Goal: Task Accomplishment & Management: Manage account settings

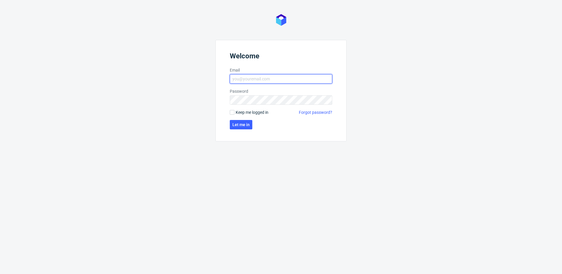
type input "krystian.gaza@packhelp.com"
click at [240, 112] on span "Keep me logged in" at bounding box center [252, 112] width 33 height 6
click at [235, 112] on input "Keep me logged in" at bounding box center [232, 112] width 5 height 5
checkbox input "true"
click at [239, 123] on span "Let me in" at bounding box center [241, 124] width 17 height 4
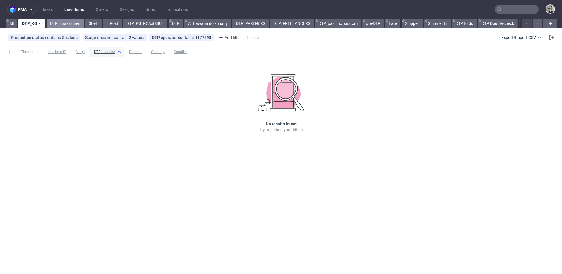
click at [71, 24] on link "DTP_unassigned" at bounding box center [65, 23] width 37 height 9
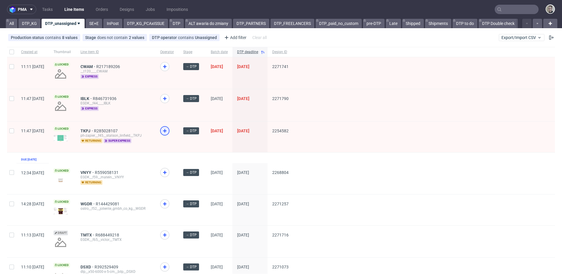
click at [167, 132] on use at bounding box center [165, 131] width 4 height 4
click at [168, 99] on icon at bounding box center [164, 98] width 7 height 7
click at [168, 63] on icon at bounding box center [164, 66] width 7 height 7
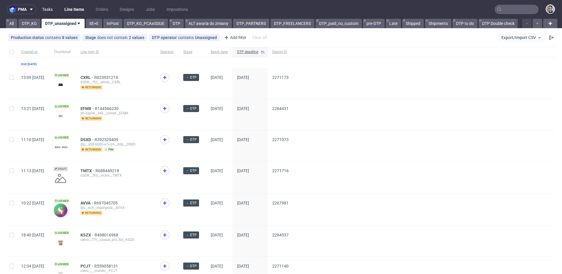
click at [51, 11] on link "Tasks" at bounding box center [48, 9] width 18 height 9
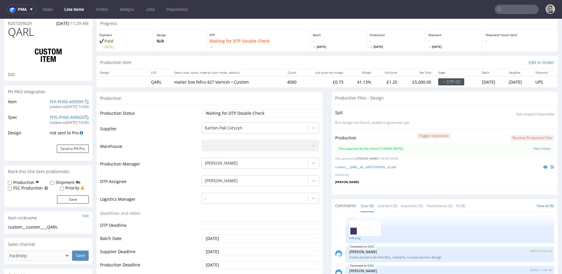
scroll to position [93, 0]
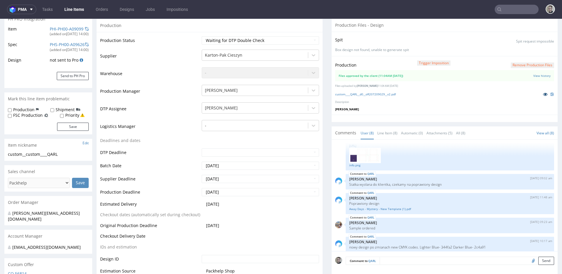
click at [543, 94] on icon at bounding box center [545, 94] width 5 height 4
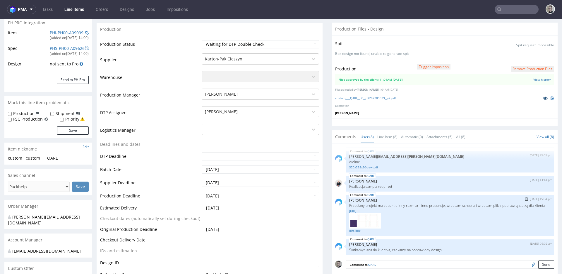
scroll to position [15, 0]
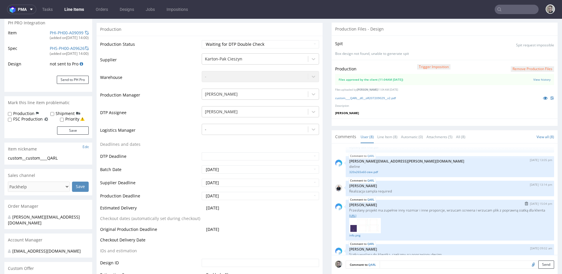
click at [377, 218] on link "custom____QARL__d0__oR207209029__dieline.ai" at bounding box center [451, 215] width 202 height 4
click at [352, 237] on link "info.png" at bounding box center [451, 235] width 202 height 4
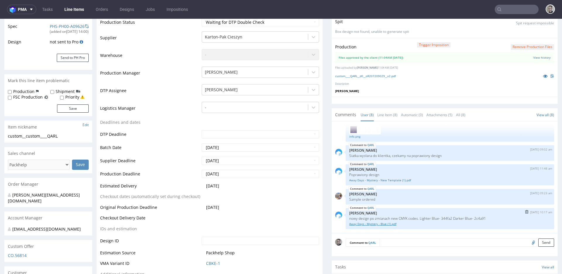
scroll to position [143, 0]
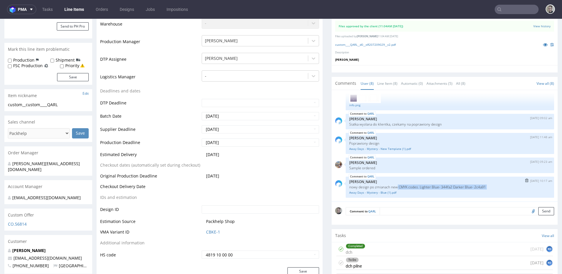
drag, startPoint x: 394, startPoint y: 187, endPoint x: 514, endPoint y: 190, distance: 119.3
click at [511, 189] on div "QARL 7th Oct 25 | 10:17 am Jozefina Owczarek nowy design po zmianach new CMYK c…" at bounding box center [450, 186] width 209 height 21
click at [456, 191] on link "Away Days - Mystery - Blue (1).pdf" at bounding box center [451, 192] width 202 height 4
click at [388, 187] on p "nowy design po zmianach new CMYK codes. Lighter Blue- 344fa2 Darker Blue- 2c4a91" at bounding box center [451, 187] width 202 height 4
click at [383, 193] on link "Away Days - Mystery - Blue (1).pdf" at bounding box center [451, 192] width 202 height 4
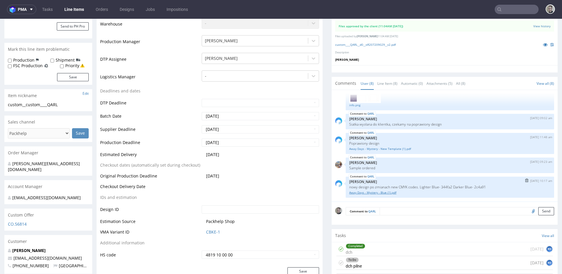
click at [374, 191] on link "Away Days - Mystery - Blue (1).pdf" at bounding box center [451, 192] width 202 height 4
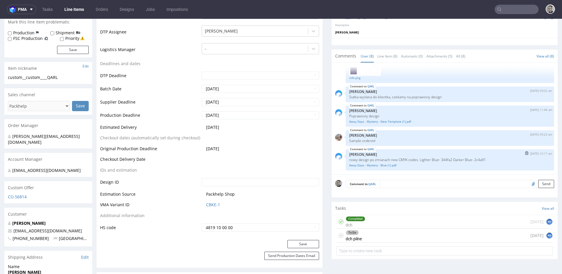
scroll to position [196, 0]
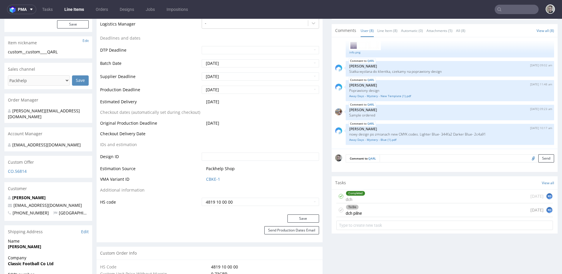
click at [375, 204] on div "To Do dch pilne today KG" at bounding box center [445, 210] width 217 height 14
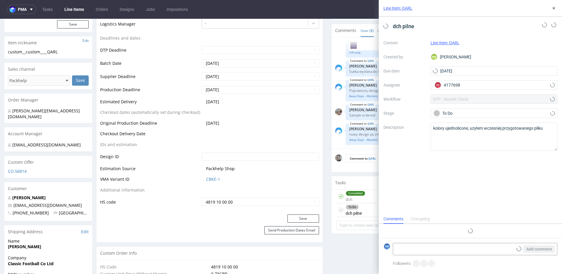
scroll to position [5, 0]
click at [368, 205] on div "To Do dch pilne today KG" at bounding box center [445, 210] width 217 height 14
click at [370, 204] on div "To Do dch pilne today KG" at bounding box center [445, 210] width 217 height 14
click at [369, 208] on div "To Do dch pilne today KG" at bounding box center [445, 210] width 217 height 14
click at [553, 11] on button at bounding box center [554, 8] width 7 height 7
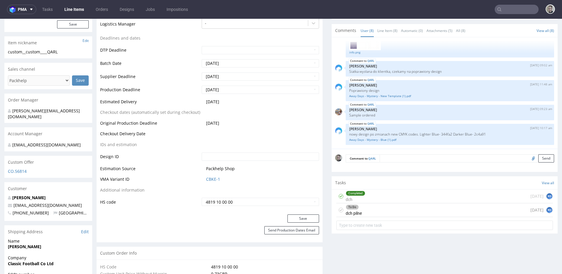
click at [401, 210] on div "To Do dch pilne today KG" at bounding box center [445, 210] width 217 height 14
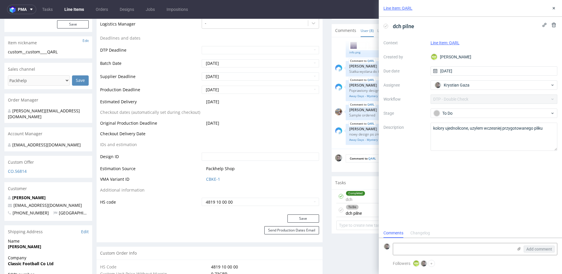
scroll to position [5, 0]
click at [553, 8] on icon at bounding box center [554, 8] width 5 height 5
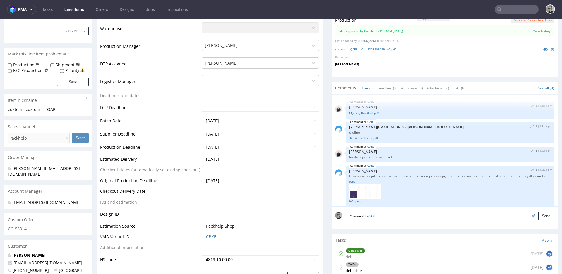
scroll to position [91, 0]
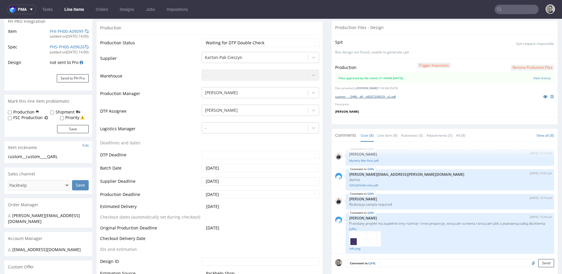
click at [382, 97] on link "custom____QARL__d0__oR207209029__v2.pdf" at bounding box center [365, 96] width 61 height 4
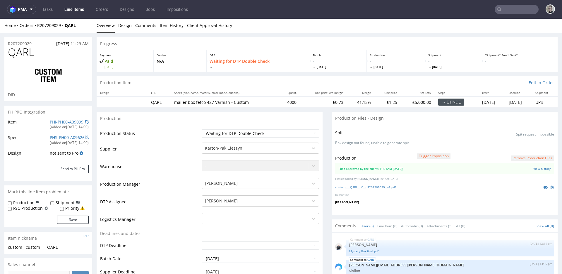
scroll to position [0, 0]
click at [249, 132] on select "Waiting for Artwork Waiting for Diecut Waiting for Mockup Waiting for DTP Waiti…" at bounding box center [260, 134] width 117 height 8
select select "dtp_production_ready"
click at [202, 130] on select "Waiting for Artwork Waiting for Diecut Waiting for Mockup Waiting for DTP Waiti…" at bounding box center [260, 134] width 117 height 8
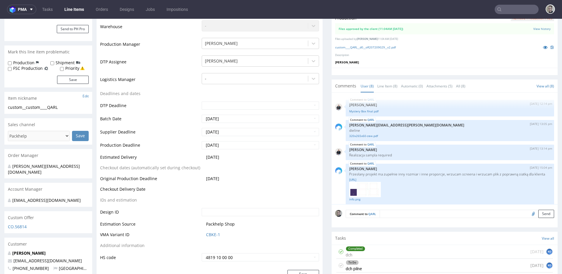
scroll to position [200, 0]
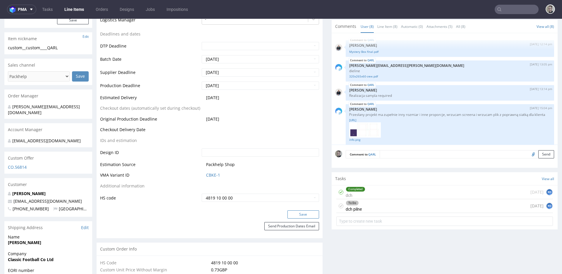
click at [304, 214] on button "Save" at bounding box center [304, 214] width 32 height 8
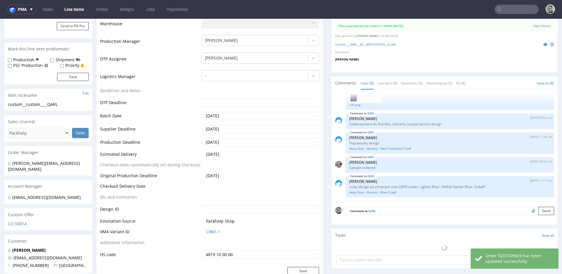
scroll to position [198, 0]
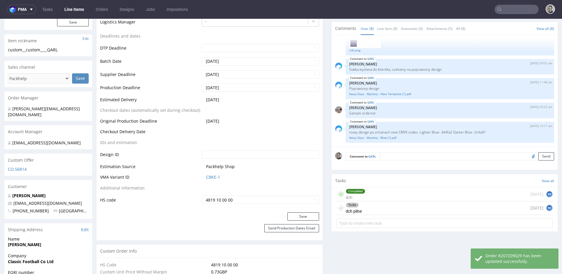
click at [339, 206] on icon at bounding box center [341, 207] width 5 height 5
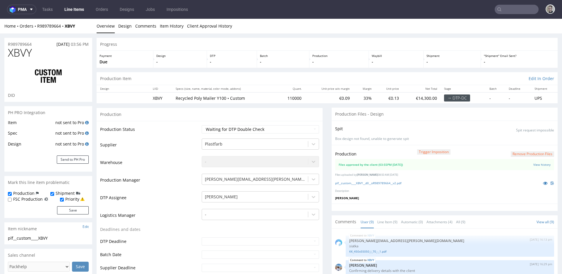
scroll to position [89, 0]
click at [394, 181] on link "plf__custom____XBVY__d0__oR989789664__v2.pdf" at bounding box center [368, 183] width 66 height 4
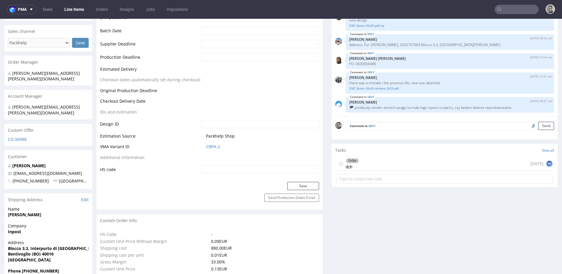
scroll to position [240, 0]
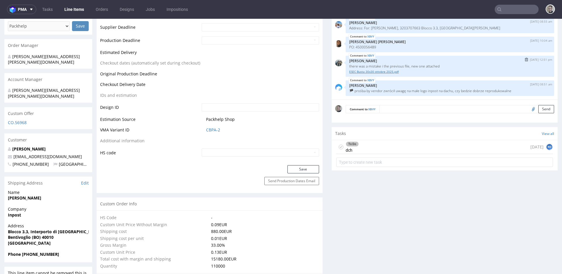
click at [392, 71] on link "ESEC Busta 30x30 ottobre 2025.pdf" at bounding box center [451, 71] width 202 height 4
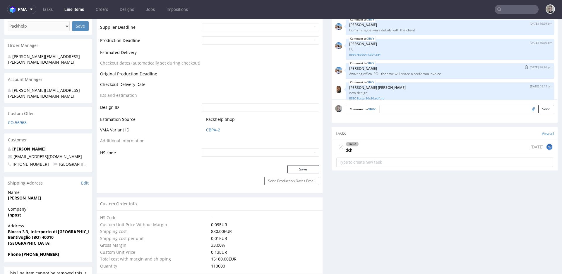
scroll to position [127, 0]
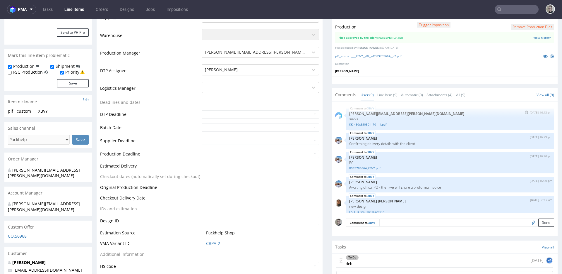
click at [365, 124] on link "KK_450x55050_i_70_-_1.pdf" at bounding box center [451, 124] width 202 height 4
click at [340, 257] on div "To Do dch" at bounding box center [348, 259] width 23 height 13
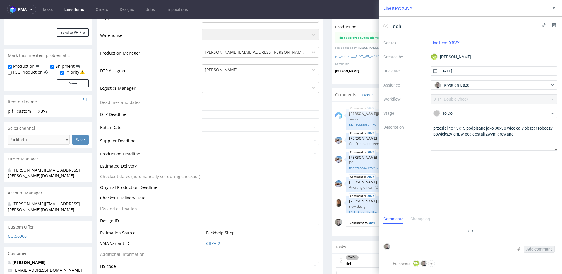
scroll to position [5, 0]
click at [552, 8] on icon at bounding box center [554, 8] width 5 height 5
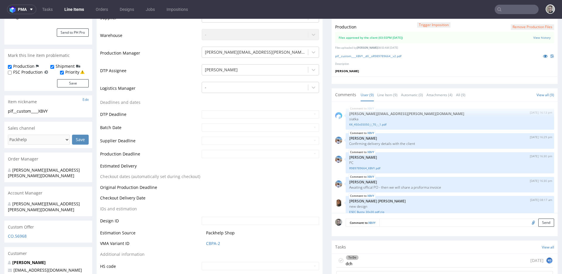
drag, startPoint x: 337, startPoint y: 257, endPoint x: 342, endPoint y: 248, distance: 10.8
click at [339, 258] on icon at bounding box center [341, 260] width 5 height 5
click at [262, 50] on div at bounding box center [255, 52] width 100 height 7
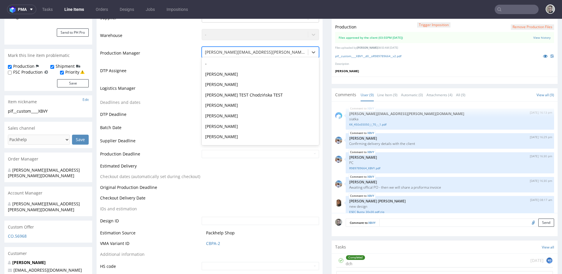
scroll to position [553, 0]
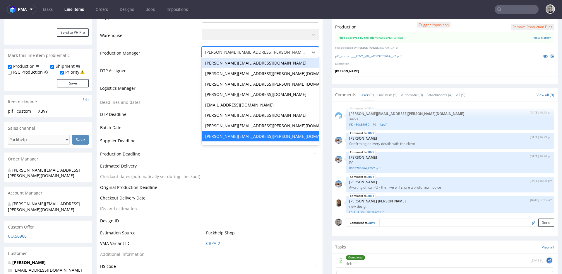
drag, startPoint x: 125, startPoint y: 91, endPoint x: 158, endPoint y: 109, distance: 37.6
click at [125, 92] on td "Logistics Manager" at bounding box center [150, 90] width 100 height 18
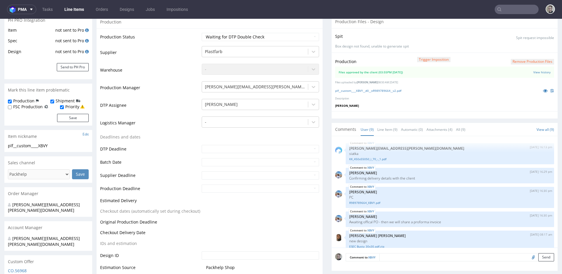
scroll to position [69, 0]
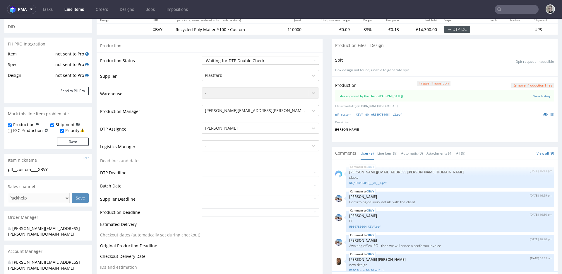
click at [243, 62] on select "Waiting for Artwork Waiting for Diecut Waiting for Mockup Waiting for DTP Waiti…" at bounding box center [260, 61] width 117 height 8
select select "dtp_production_ready"
click at [202, 57] on select "Waiting for Artwork Waiting for Diecut Waiting for Mockup Waiting for DTP Waiti…" at bounding box center [260, 61] width 117 height 8
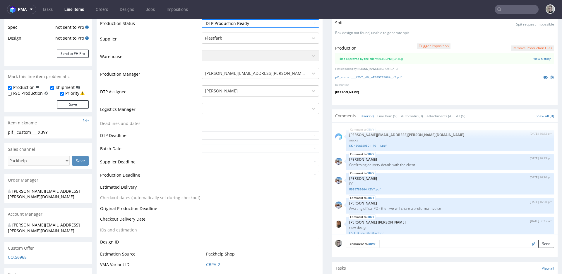
scroll to position [182, 0]
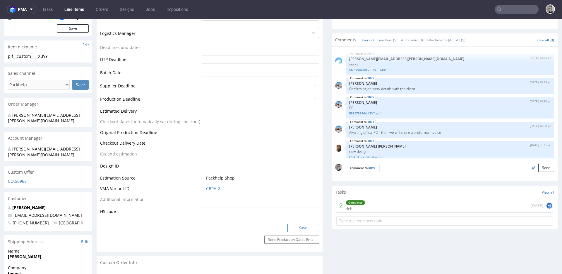
click at [307, 229] on button "Save" at bounding box center [304, 228] width 32 height 8
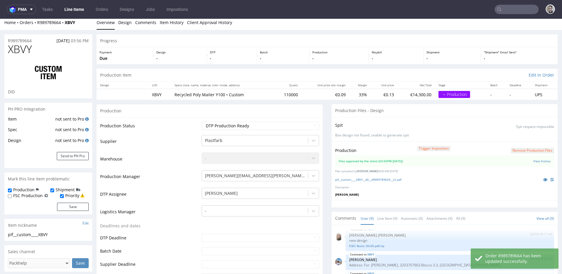
scroll to position [0, 0]
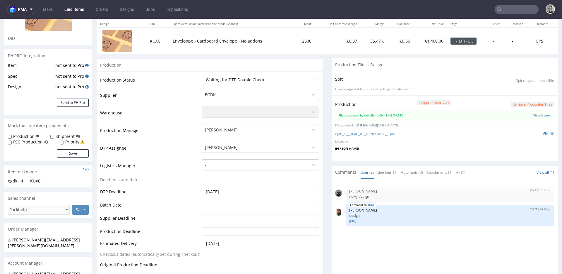
scroll to position [84, 0]
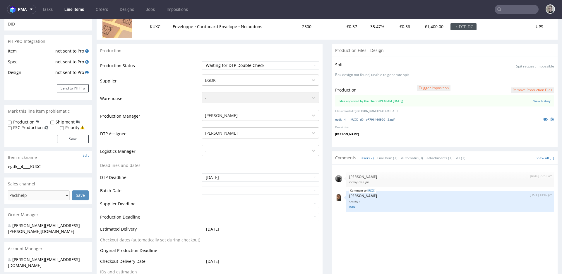
click at [382, 118] on link "egdk__4____KUXC__d0__oR796466920__2.pdf" at bounding box center [364, 119] width 59 height 4
click at [381, 208] on link "[URL]" at bounding box center [451, 206] width 202 height 4
click at [275, 63] on select "Waiting for Artwork Waiting for Diecut Waiting for Mockup Waiting for DTP Waiti…" at bounding box center [260, 65] width 117 height 8
select select "dtp_dc_done"
click at [202, 61] on select "Waiting for Artwork Waiting for Diecut Waiting for Mockup Waiting for DTP Waiti…" at bounding box center [260, 65] width 117 height 8
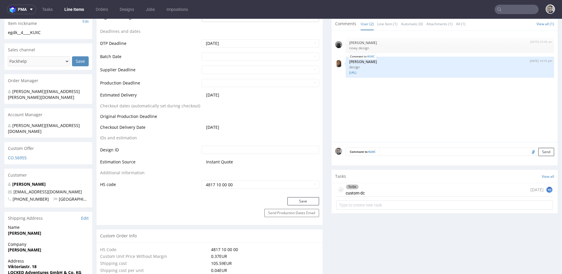
scroll to position [270, 0]
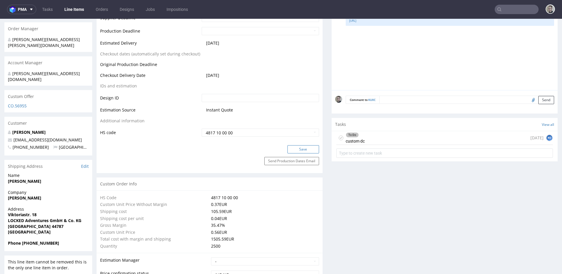
click at [311, 146] on button "Save" at bounding box center [304, 149] width 32 height 8
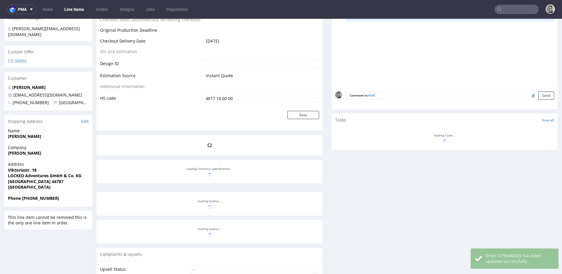
scroll to position [314, 0]
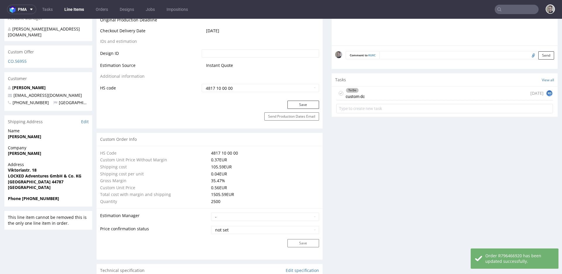
click at [466, 94] on div "To Do custom dc [DATE] KG" at bounding box center [445, 93] width 217 height 14
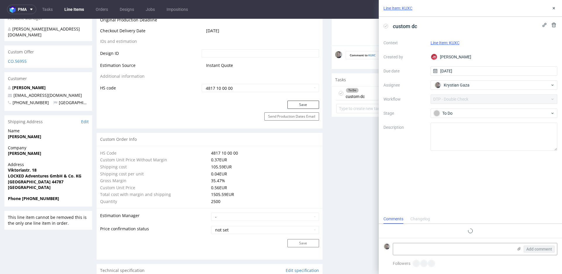
scroll to position [5, 0]
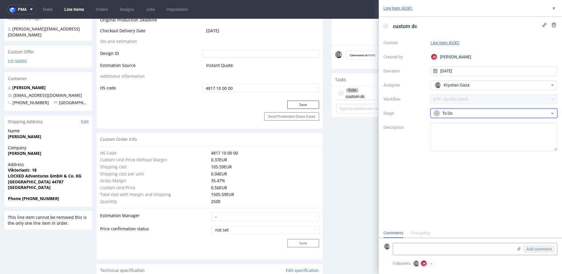
click at [464, 113] on div "To Do" at bounding box center [492, 113] width 117 height 6
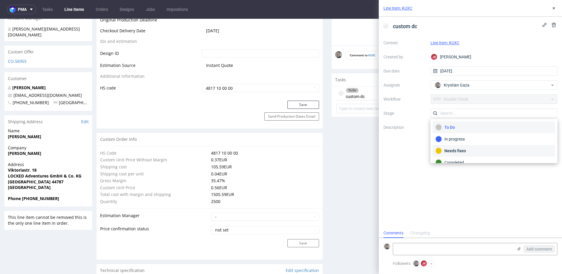
click at [461, 149] on div "Needs fixes" at bounding box center [494, 150] width 117 height 6
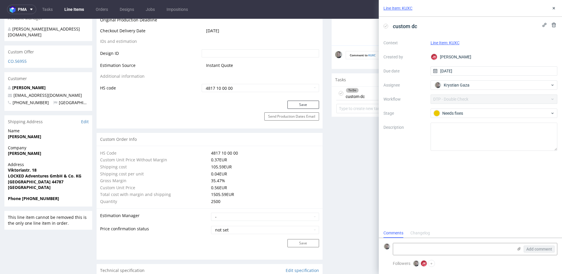
click at [495, 262] on div "Followers Krystian Gaza JK Jan Kocik +" at bounding box center [475, 263] width 165 height 7
click at [492, 252] on textarea at bounding box center [453, 249] width 120 height 12
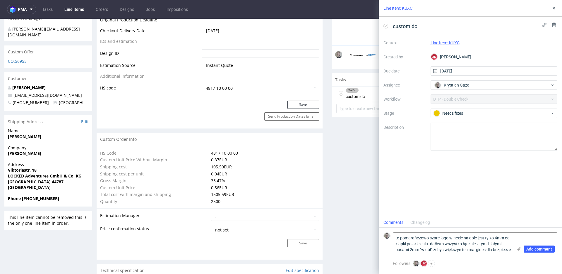
scroll to position [0, 0]
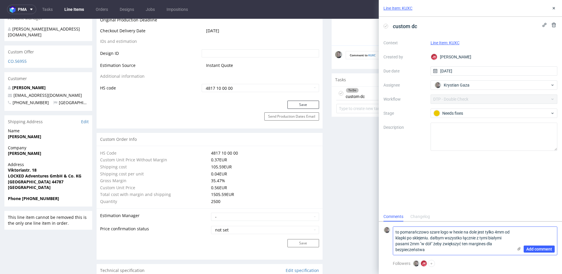
type textarea "to pomarańczowo szare logo w hexie na dole jest tylko 4mm od klapki po sklejeni…"
click at [547, 250] on span "Add comment" at bounding box center [540, 249] width 26 height 4
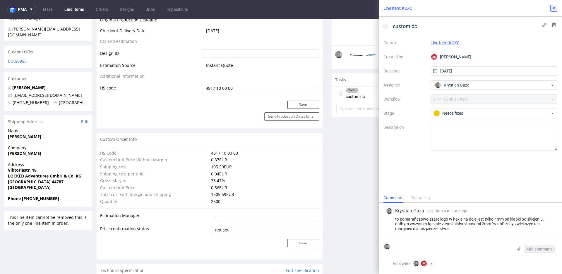
click at [555, 10] on icon at bounding box center [554, 8] width 5 height 5
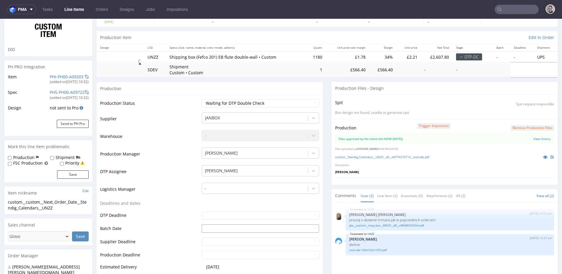
scroll to position [46, 0]
click at [413, 156] on link "custom__Stendig_Calendars__UNZZ__d0__oR774270715__outside.pdf" at bounding box center [382, 156] width 94 height 4
click at [365, 249] on link "unzz-eb-130x125x1370.pdf" at bounding box center [451, 249] width 202 height 4
click at [418, 226] on link "jbx__custom__map_box__MEOF__d0__oR688924254.pdf" at bounding box center [451, 224] width 202 height 4
click at [242, 101] on select "Waiting for Artwork Waiting for Diecut Waiting for Mockup Waiting for DTP Waiti…" at bounding box center [260, 102] width 117 height 8
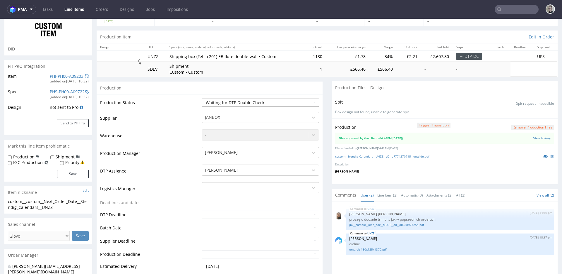
select select "dtp_production_ready"
click at [202, 98] on select "Waiting for Artwork Waiting for Diecut Waiting for Mockup Waiting for DTP Waiti…" at bounding box center [260, 102] width 117 height 8
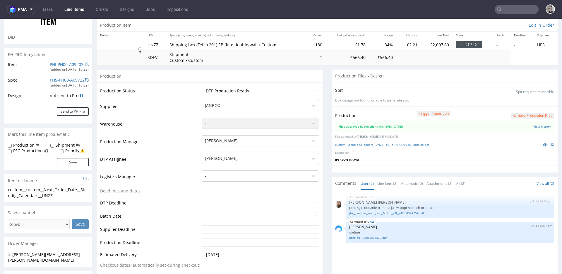
scroll to position [161, 0]
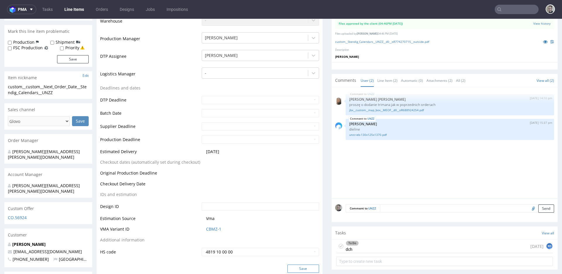
click at [309, 267] on button "Save" at bounding box center [304, 268] width 32 height 8
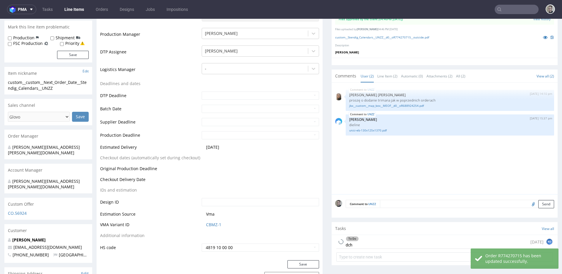
scroll to position [220, 0]
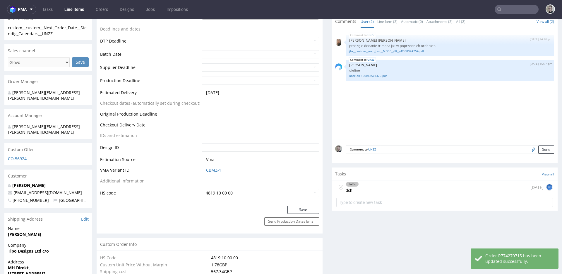
click at [339, 187] on icon at bounding box center [341, 187] width 5 height 5
click at [369, 187] on div "Completed dch [DATE] KG" at bounding box center [445, 187] width 217 height 14
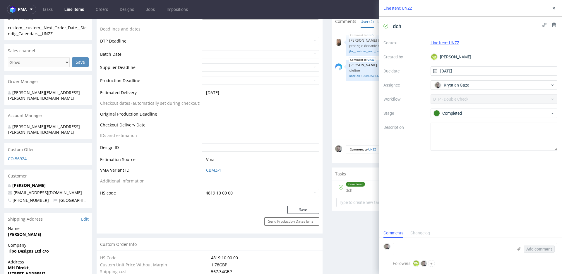
scroll to position [5, 0]
click at [555, 7] on icon at bounding box center [554, 8] width 5 height 5
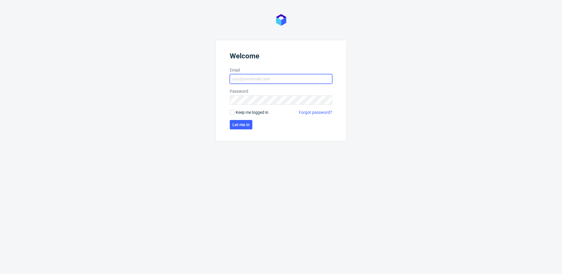
type input "[EMAIL_ADDRESS][DOMAIN_NAME]"
click at [247, 116] on form "Welcome Email krystian.gaza@packhelp.com Password Keep me logged in Forgot pass…" at bounding box center [281, 90] width 131 height 101
click at [250, 112] on span "Keep me logged in" at bounding box center [252, 112] width 33 height 6
click at [235, 112] on input "Keep me logged in" at bounding box center [232, 112] width 5 height 5
checkbox input "true"
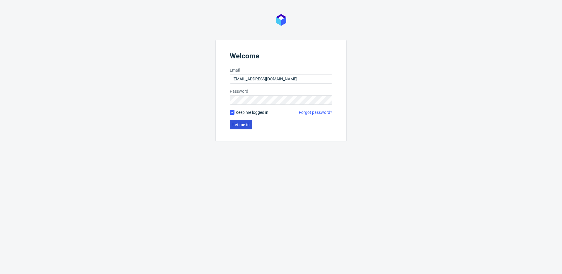
click at [247, 122] on span "Let me in" at bounding box center [241, 124] width 17 height 4
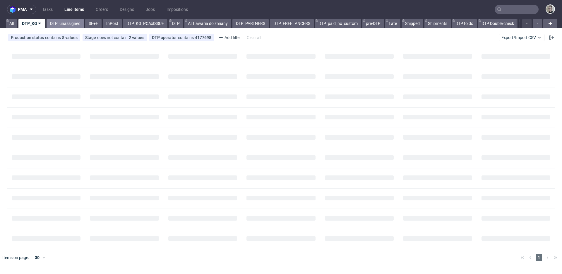
click at [73, 21] on link "DTP_unassigned" at bounding box center [65, 23] width 37 height 9
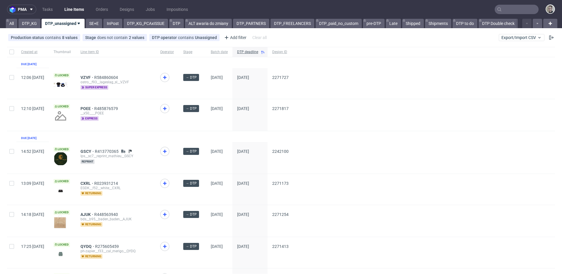
click at [177, 109] on div at bounding box center [167, 115] width 23 height 32
click at [167, 108] on use at bounding box center [165, 109] width 4 height 4
click at [88, 23] on link "SE+E" at bounding box center [94, 23] width 16 height 9
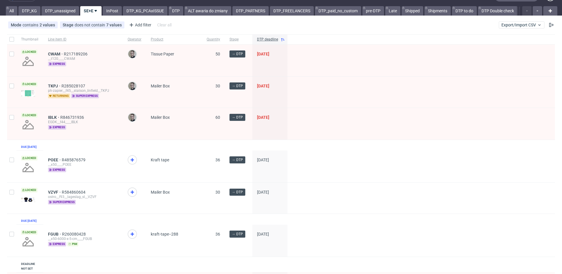
scroll to position [40, 0]
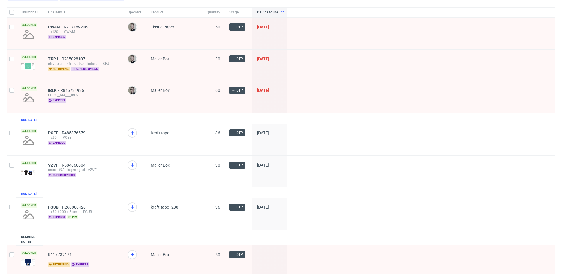
drag, startPoint x: 129, startPoint y: 135, endPoint x: 131, endPoint y: 147, distance: 11.9
click at [129, 135] on icon at bounding box center [132, 132] width 7 height 7
click at [132, 209] on use at bounding box center [133, 207] width 4 height 4
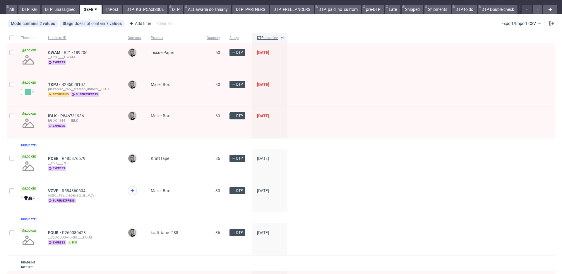
scroll to position [0, 0]
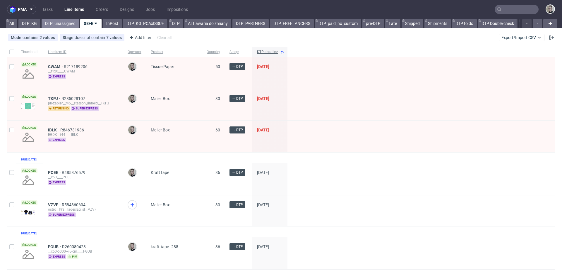
click at [51, 21] on link "DTP_unassigned" at bounding box center [60, 23] width 37 height 9
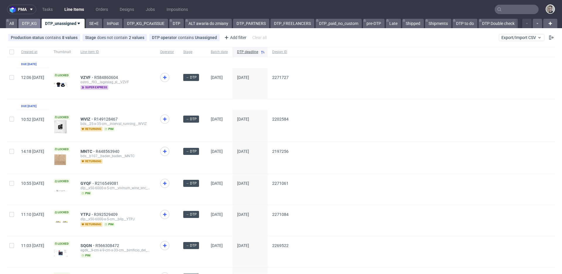
click at [26, 23] on link "DTP_KG" at bounding box center [29, 23] width 22 height 9
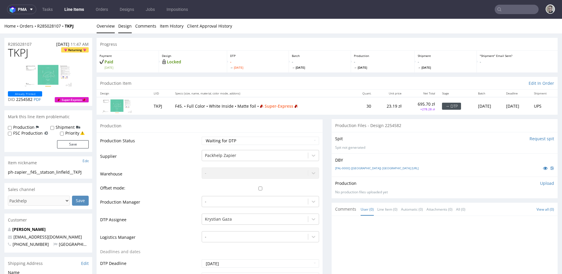
click at [123, 24] on link "Design" at bounding box center [124, 26] width 13 height 14
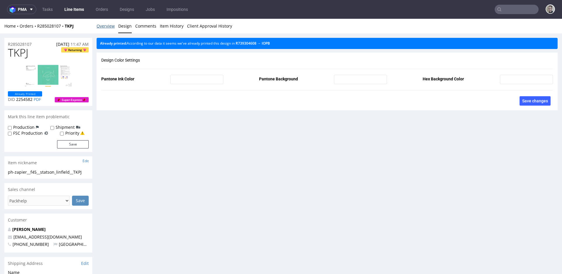
drag, startPoint x: 112, startPoint y: 27, endPoint x: 124, endPoint y: 19, distance: 14.5
click at [112, 27] on link "Overview" at bounding box center [106, 26] width 18 height 14
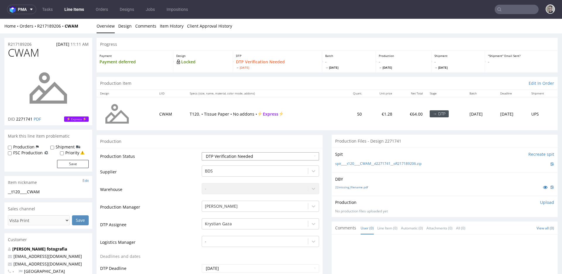
click at [247, 155] on select "Waiting for Artwork Waiting for Diecut Waiting for Mockup Waiting for DTP Waiti…" at bounding box center [260, 156] width 117 height 8
select select "dtp_in_process"
click at [202, 152] on select "Waiting for Artwork Waiting for Diecut Waiting for Mockup Waiting for DTP Waiti…" at bounding box center [260, 156] width 117 height 8
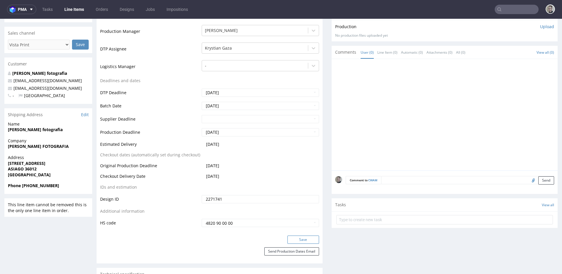
click at [303, 238] on button "Save" at bounding box center [304, 239] width 32 height 8
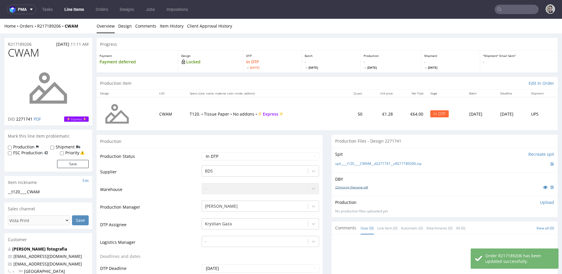
click at [356, 186] on link "22missing_filename.pdf" at bounding box center [351, 187] width 33 height 4
click at [383, 161] on link "spit____t120____CWAM__d2271741__oR217189206.zip" at bounding box center [378, 163] width 86 height 5
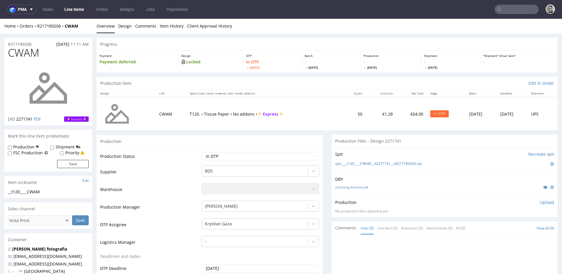
click at [541, 201] on p "Upload" at bounding box center [548, 202] width 14 height 6
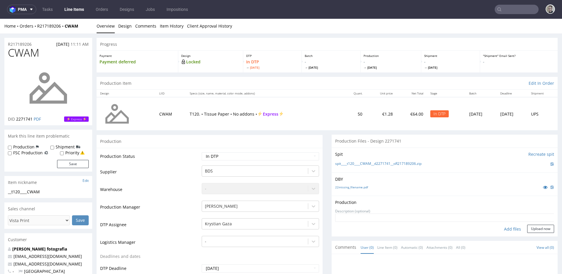
click at [506, 230] on div "Add files" at bounding box center [512, 228] width 29 height 9
type input "C:\fakepath\__t120____CWAM__d2271741__oR217189206__latest__front.pdf"
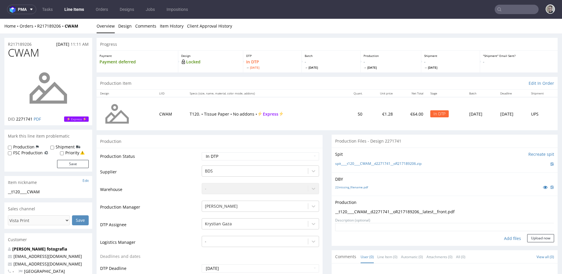
click at [531, 232] on form "Add files Upload now" at bounding box center [444, 232] width 219 height 19
click at [531, 238] on button "Upload now" at bounding box center [541, 238] width 27 height 8
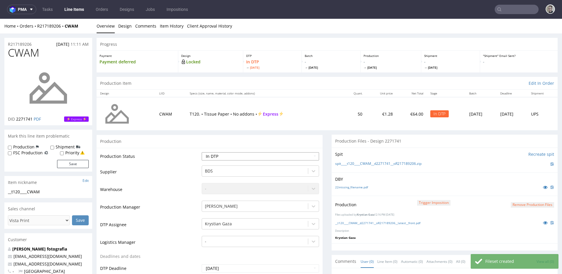
click at [282, 154] on select "Waiting for Artwork Waiting for Diecut Waiting for Mockup Waiting for DTP Waiti…" at bounding box center [260, 156] width 117 height 8
select select "dtp_production_ready"
click at [202, 152] on select "Waiting for Artwork Waiting for Diecut Waiting for Mockup Waiting for DTP Waiti…" at bounding box center [260, 156] width 117 height 8
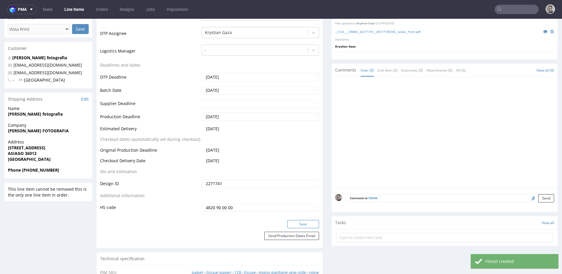
click at [307, 224] on button "Save" at bounding box center [304, 224] width 32 height 8
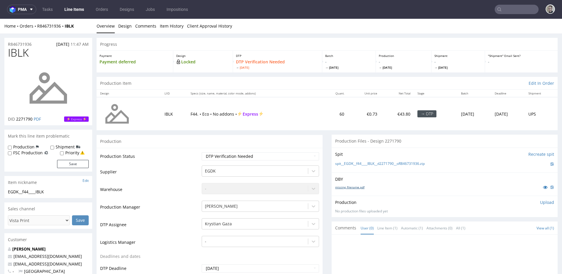
click at [350, 187] on link "missing_filename.pdf" at bounding box center [349, 187] width 29 height 4
click at [375, 163] on link "spit__EGDK__f44____IBLK__d2271790__oR846731936.zip" at bounding box center [380, 163] width 90 height 5
click at [248, 157] on select "Waiting for Artwork Waiting for Diecut Waiting for Mockup Waiting for DTP Waiti…" at bounding box center [260, 156] width 117 height 8
select select "dtp_in_process"
click at [202, 152] on select "Waiting for Artwork Waiting for Diecut Waiting for Mockup Waiting for DTP Waiti…" at bounding box center [260, 156] width 117 height 8
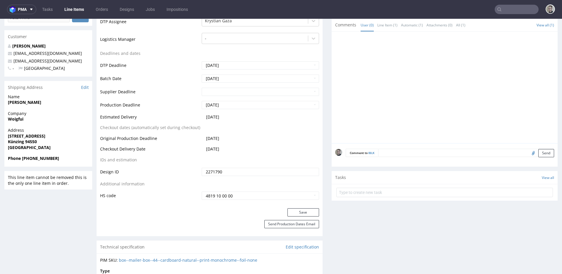
scroll to position [241, 0]
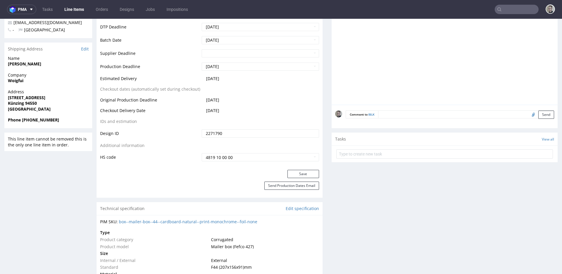
click at [309, 178] on div "Save" at bounding box center [210, 176] width 226 height 12
click at [309, 174] on button "Save" at bounding box center [304, 174] width 32 height 8
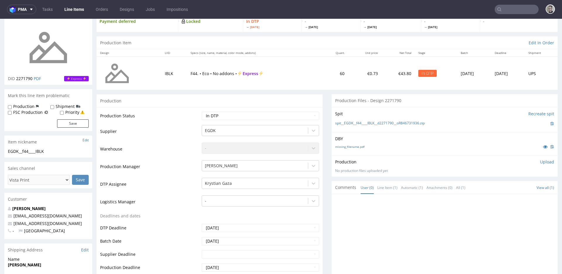
scroll to position [0, 0]
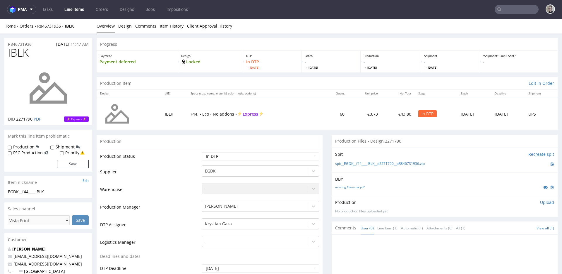
click at [541, 202] on p "Upload" at bounding box center [548, 202] width 14 height 6
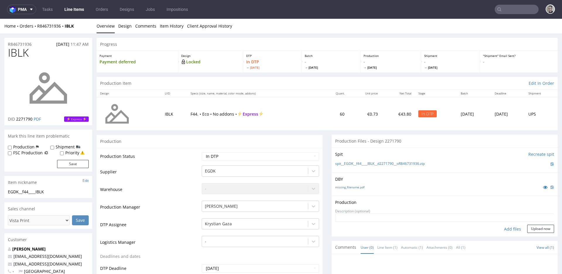
click at [509, 229] on div "Add files" at bounding box center [512, 228] width 29 height 9
type input "C:\fakepath\EGDK__f44____IBLK__d2271790__oR846731936__latest__outside.pdf"
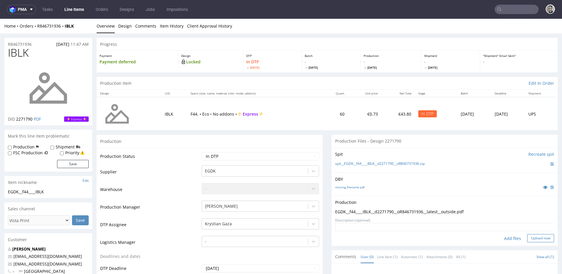
click at [541, 238] on button "Upload now" at bounding box center [541, 238] width 27 height 8
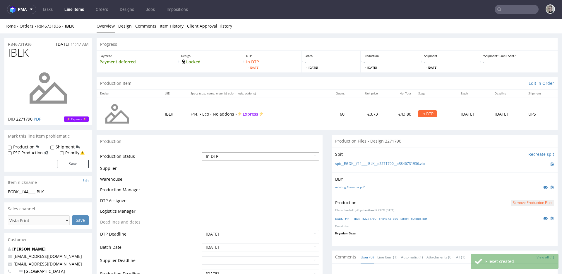
click at [250, 156] on select "Waiting for Artwork Waiting for Diecut Waiting for Mockup Waiting for DTP Waiti…" at bounding box center [260, 156] width 117 height 8
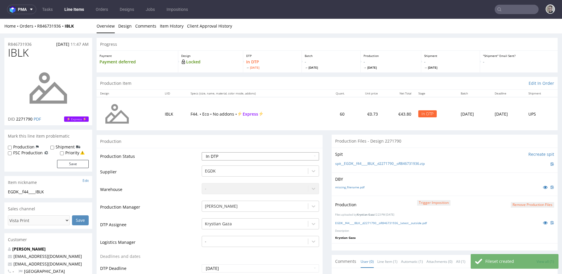
select select "dtp_production_ready"
click at [202, 152] on select "Waiting for Artwork Waiting for Diecut Waiting for Mockup Waiting for DTP Waiti…" at bounding box center [260, 156] width 117 height 8
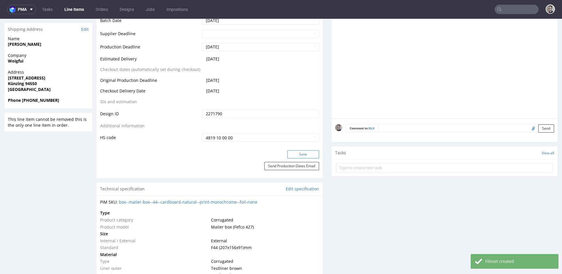
click at [304, 157] on button "Save" at bounding box center [304, 154] width 32 height 8
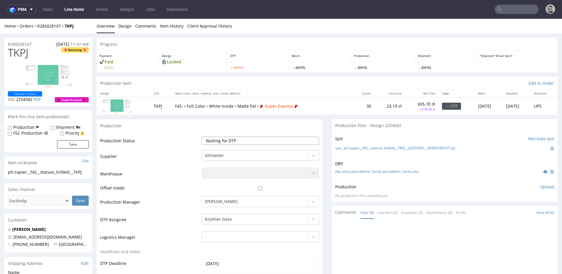
click at [247, 141] on select "Waiting for Artwork Waiting for Diecut Waiting for Mockup Waiting for DTP Waiti…" at bounding box center [260, 141] width 117 height 8
select select "dtp_in_process"
click at [202, 137] on select "Waiting for Artwork Waiting for Diecut Waiting for Mockup Waiting for DTP Waiti…" at bounding box center [260, 141] width 117 height 8
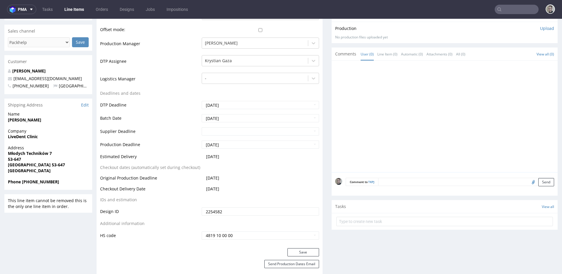
scroll to position [174, 0]
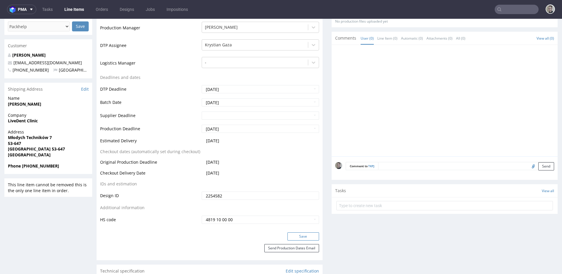
click at [303, 235] on button "Save" at bounding box center [304, 236] width 32 height 8
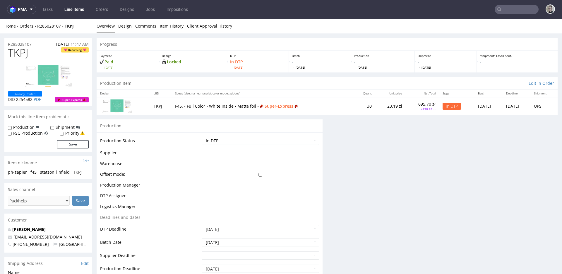
scroll to position [0, 0]
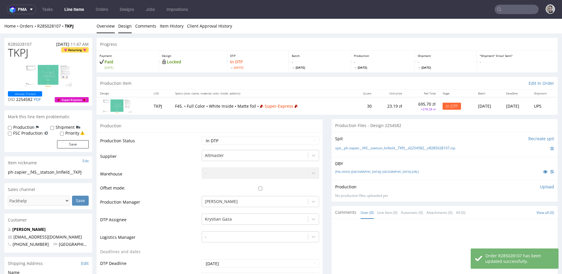
click at [129, 25] on link "Design" at bounding box center [124, 26] width 13 height 14
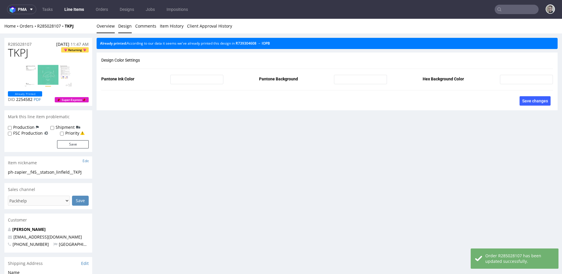
click at [109, 27] on link "Overview" at bounding box center [106, 26] width 18 height 14
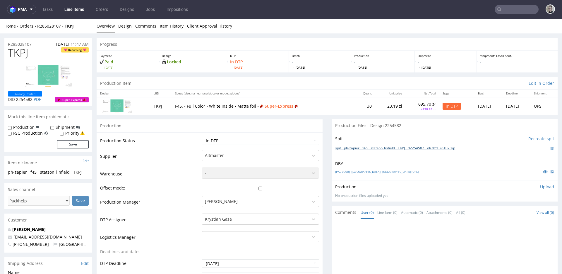
click at [391, 147] on link "spit__ph-zapier__f45__statson_linfield__TKPJ__d2254582__oR285028107.zip" at bounding box center [395, 148] width 120 height 5
click at [541, 186] on p "Upload" at bounding box center [548, 187] width 14 height 6
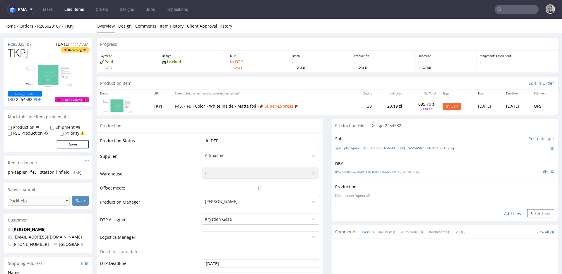
click at [506, 213] on div "Add files" at bounding box center [512, 213] width 29 height 9
type input "C:\fakepath\ph-zapier__f45__statson_linfield__TKPJ__d2254582__oR285028107__late…"
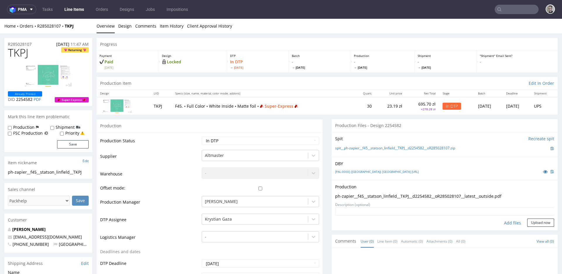
click at [533, 228] on div "Production Upload ph-zapier__f45__statson_linfield__TKPJ__d2254582__oR285028107…" at bounding box center [445, 205] width 226 height 50
click at [533, 224] on button "Upload now" at bounding box center [541, 222] width 27 height 8
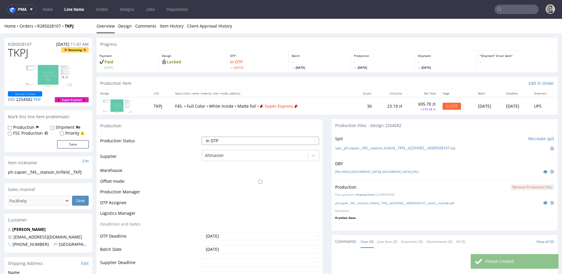
click at [254, 141] on select "Waiting for Artwork Waiting for Diecut Waiting for Mockup Waiting for DTP Waiti…" at bounding box center [260, 141] width 117 height 8
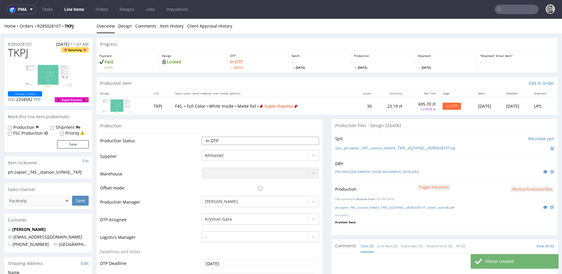
select select "dtp_production_ready"
click at [202, 137] on select "Waiting for Artwork Waiting for Diecut Waiting for Mockup Waiting for DTP Waiti…" at bounding box center [260, 141] width 117 height 8
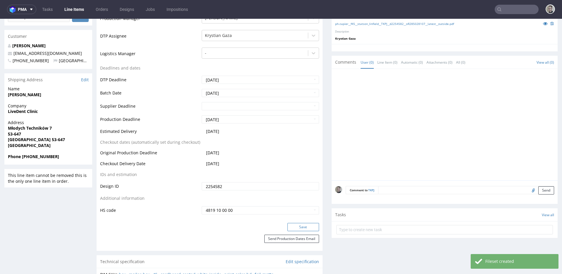
click at [297, 227] on button "Save" at bounding box center [304, 227] width 32 height 8
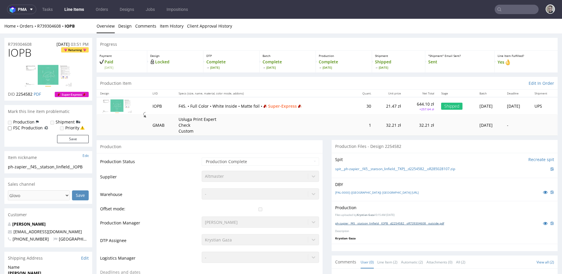
click at [383, 223] on link "ph-zapier__f45__statson_linfield__IOPB__d2254582__oR739304608__outside.pdf" at bounding box center [389, 223] width 109 height 4
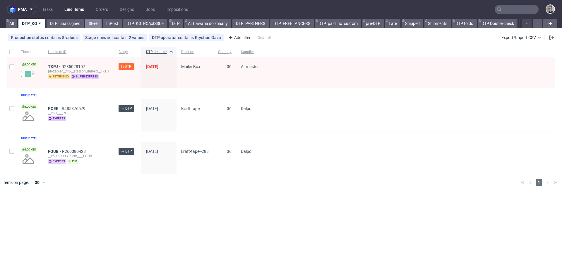
click at [93, 24] on link "SE+E" at bounding box center [93, 23] width 16 height 9
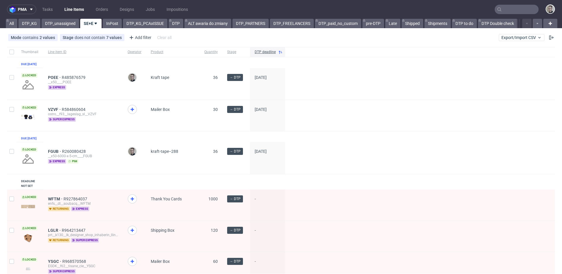
click at [71, 31] on div "Mode contains 2 values Superexpress, Express Stage does not contain 7 values Ca…" at bounding box center [281, 37] width 562 height 14
click at [65, 22] on link "DTP_unassigned" at bounding box center [60, 23] width 37 height 9
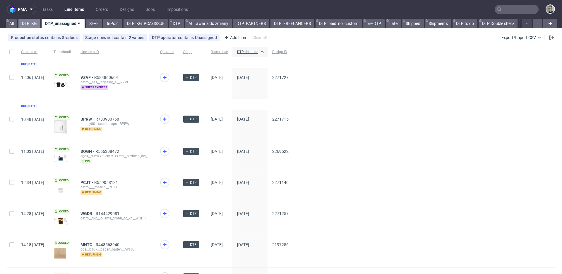
click at [30, 23] on link "DTP_KG" at bounding box center [29, 23] width 22 height 9
